Goal: Complete application form

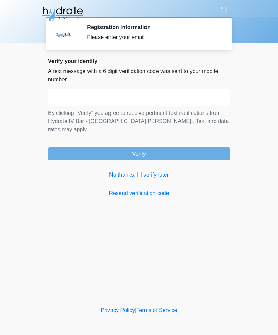
click at [132, 97] on input "text" at bounding box center [139, 97] width 182 height 17
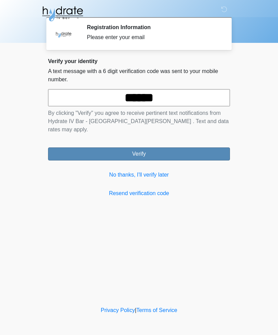
type input "******"
click at [201, 147] on button "Verify" at bounding box center [139, 153] width 182 height 13
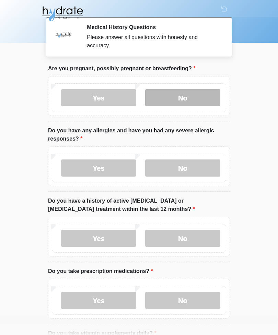
click at [192, 102] on label "No" at bounding box center [182, 97] width 75 height 17
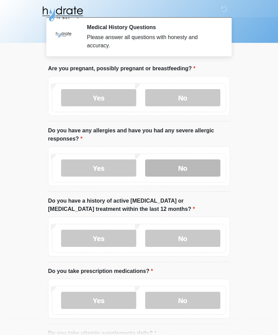
click at [200, 164] on label "No" at bounding box center [182, 167] width 75 height 17
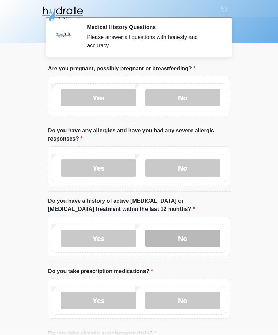
click at [199, 236] on label "No" at bounding box center [182, 238] width 75 height 17
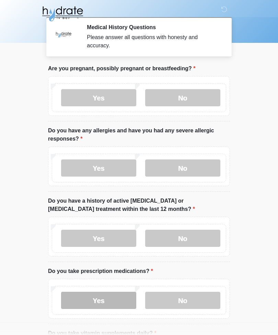
click at [98, 302] on label "Yes" at bounding box center [98, 300] width 75 height 17
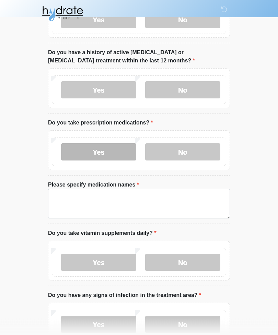
scroll to position [155, 0]
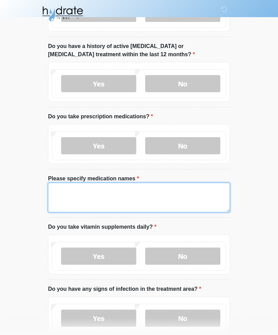
click at [163, 197] on textarea "Please specify medication names" at bounding box center [139, 197] width 182 height 29
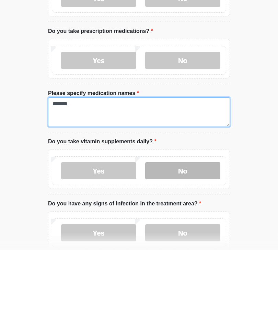
type textarea "*******"
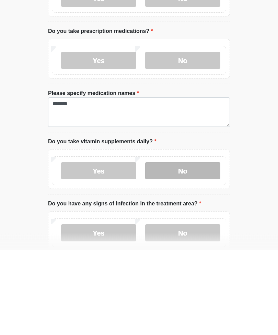
click at [194, 247] on label "No" at bounding box center [182, 255] width 75 height 17
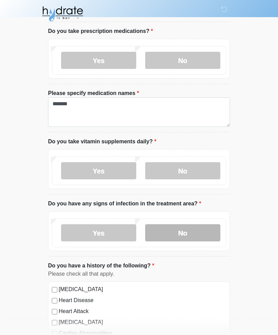
click at [196, 234] on label "No" at bounding box center [182, 232] width 75 height 17
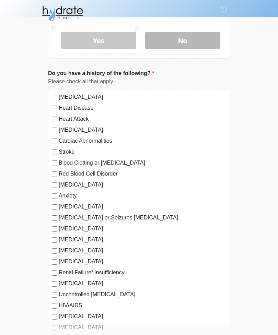
scroll to position [432, 0]
click at [101, 94] on label "High Blood Pressure" at bounding box center [142, 97] width 167 height 8
click at [140, 161] on label "Blood Clotting or Bleeding Disorder" at bounding box center [142, 163] width 167 height 8
click at [71, 194] on label "Anxiety" at bounding box center [142, 196] width 167 height 8
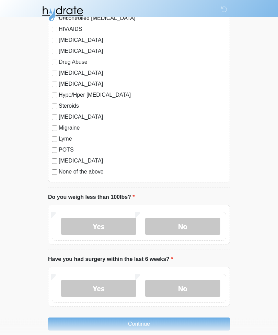
scroll to position [717, 0]
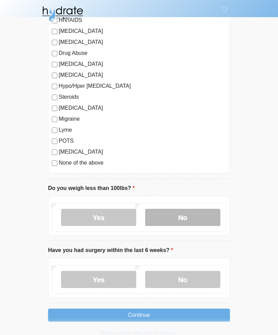
click at [183, 219] on label "No" at bounding box center [182, 217] width 75 height 17
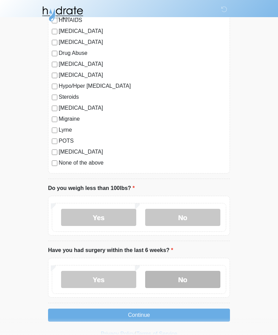
click at [195, 278] on label "No" at bounding box center [182, 279] width 75 height 17
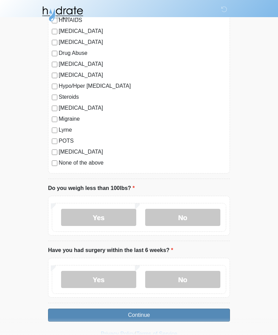
click at [202, 310] on button "Continue" at bounding box center [139, 315] width 182 height 13
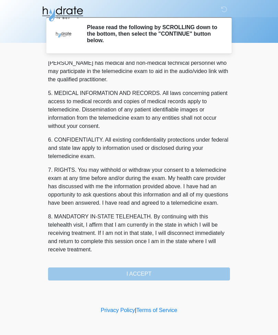
scroll to position [208, 0]
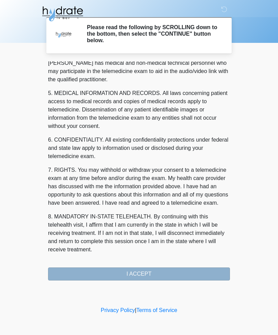
click at [152, 276] on button "I ACCEPT" at bounding box center [139, 273] width 182 height 13
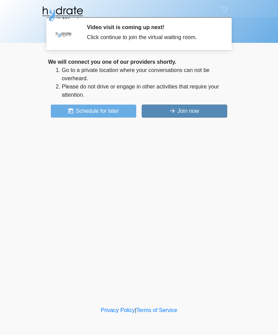
click at [203, 109] on button "Join now" at bounding box center [184, 111] width 85 height 13
